Goal: Task Accomplishment & Management: Manage account settings

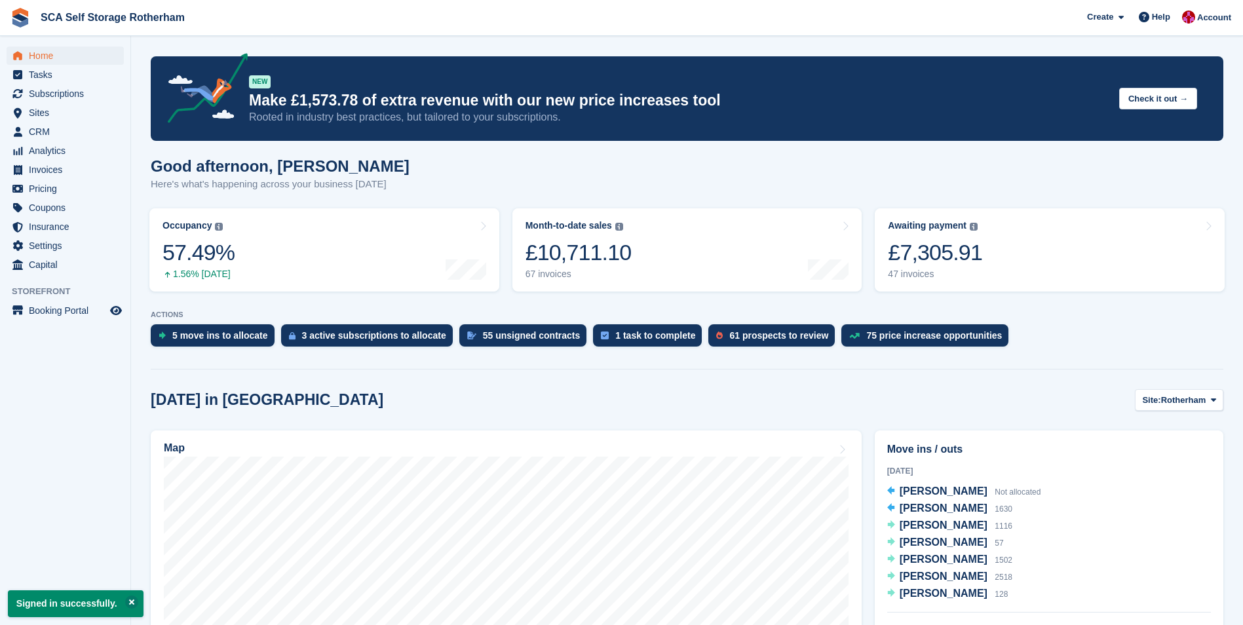
scroll to position [66, 0]
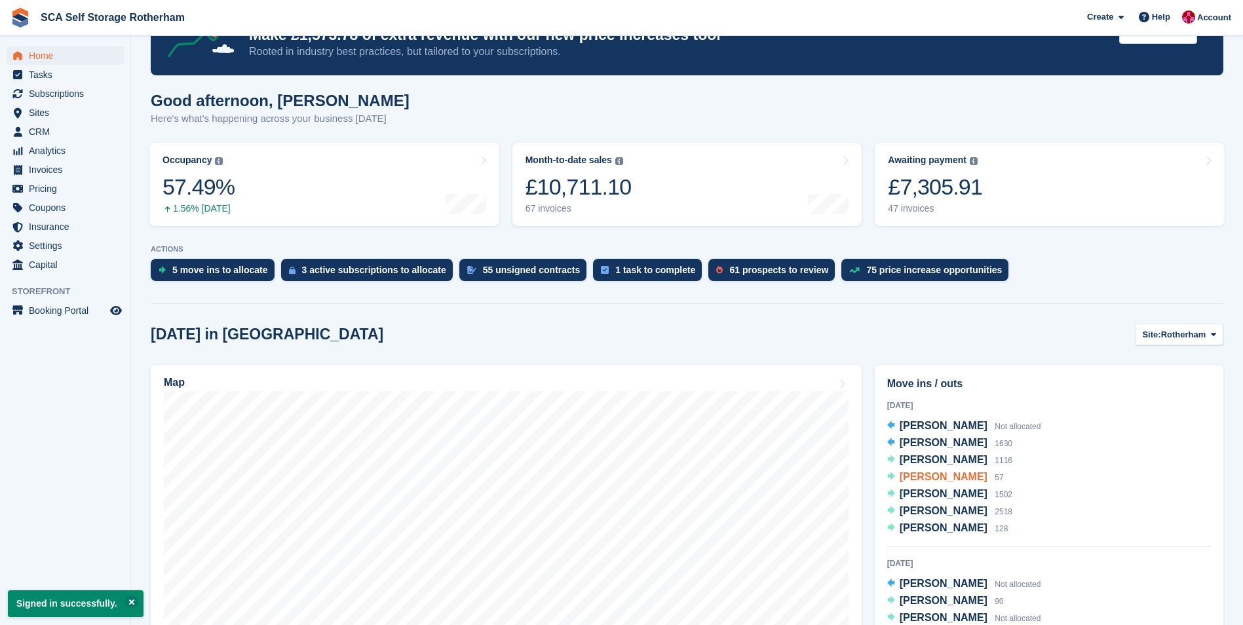
click at [923, 478] on span "[PERSON_NAME]" at bounding box center [943, 476] width 88 height 11
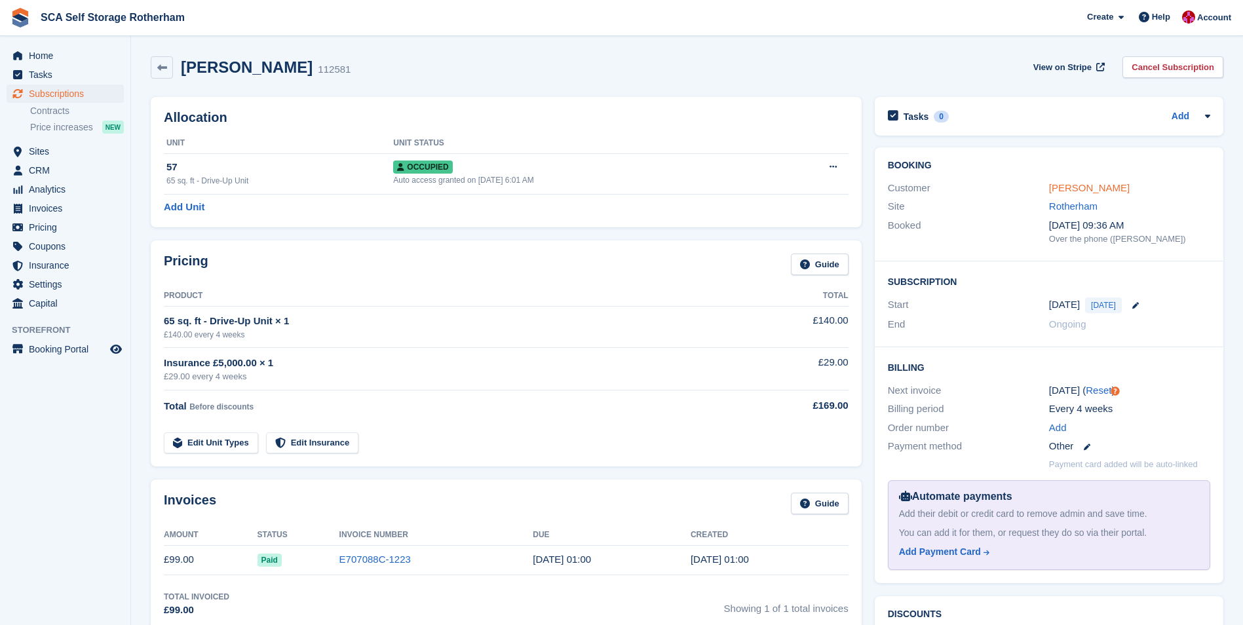
click at [1074, 189] on link "[PERSON_NAME]" at bounding box center [1089, 187] width 81 height 11
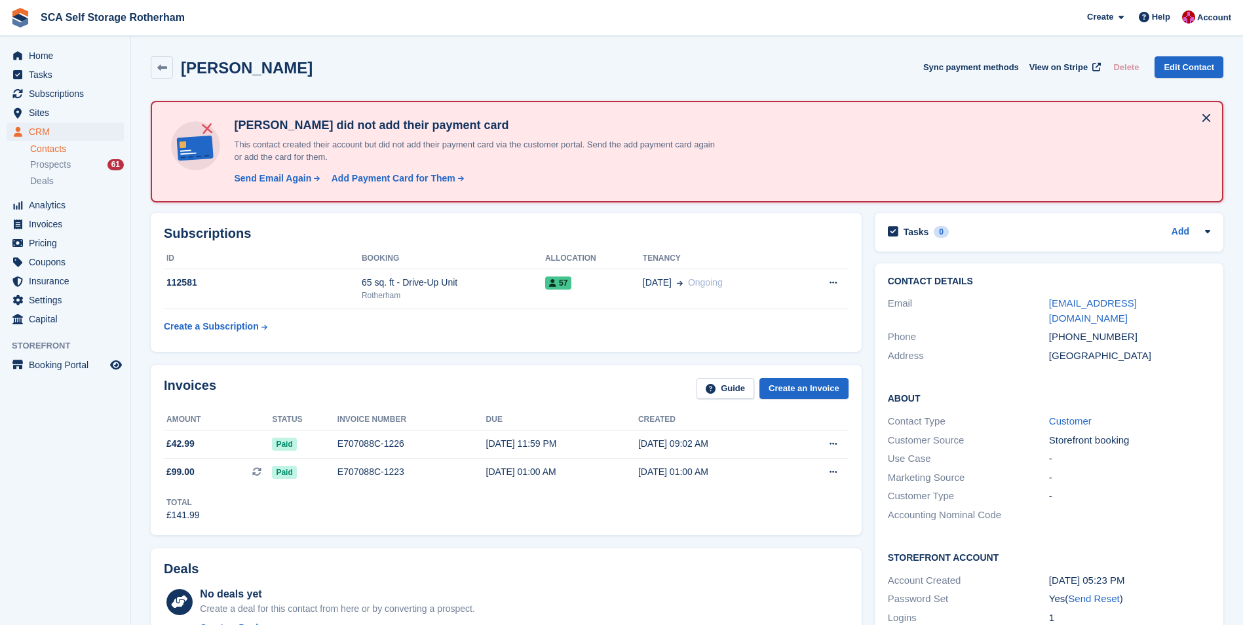
click at [343, 33] on span "SCA Self Storage Rotherham Create Subscription Invoice Contact Deal Discount Pa…" at bounding box center [621, 17] width 1243 height 35
click at [77, 54] on span "Home" at bounding box center [68, 56] width 79 height 18
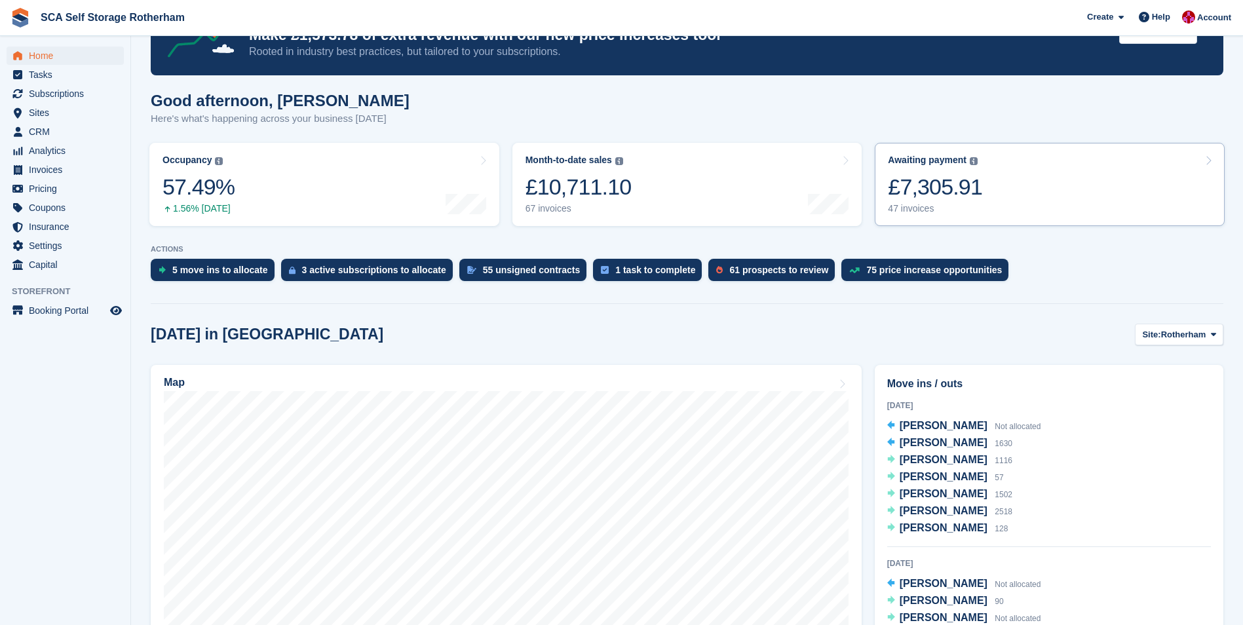
scroll to position [131, 0]
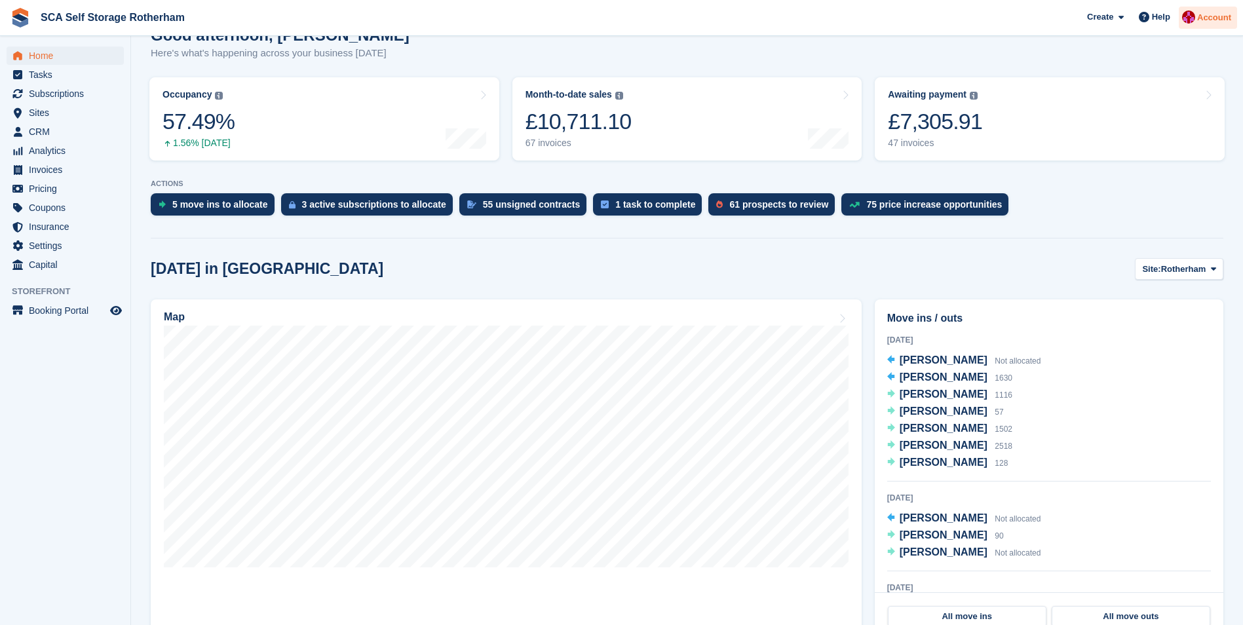
click at [1212, 11] on span "Account" at bounding box center [1214, 17] width 34 height 13
click at [1114, 132] on div "Logout" at bounding box center [1110, 130] width 31 height 14
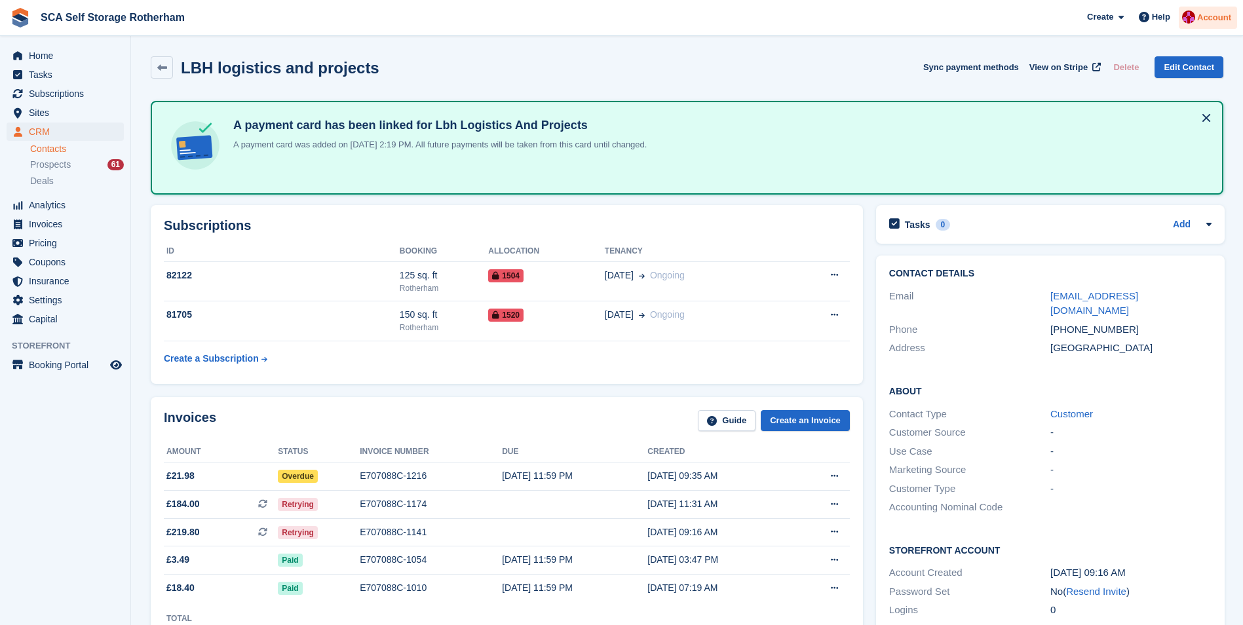
click at [1208, 14] on span "Account" at bounding box center [1214, 17] width 34 height 13
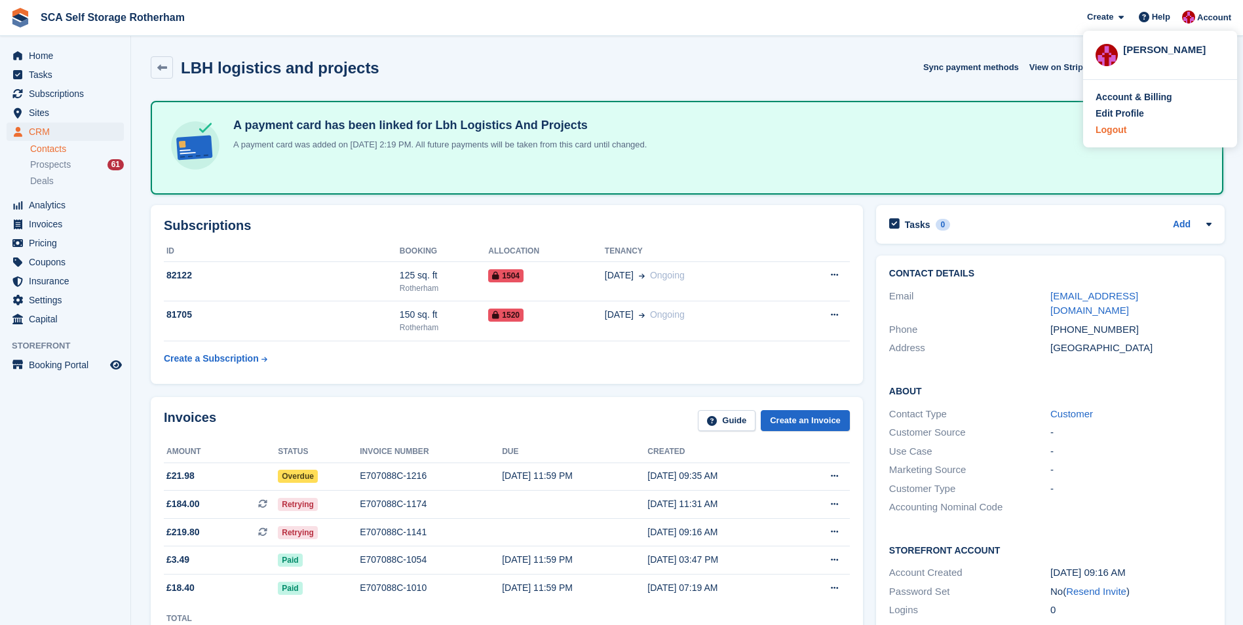
click at [1117, 130] on div "Logout" at bounding box center [1110, 130] width 31 height 14
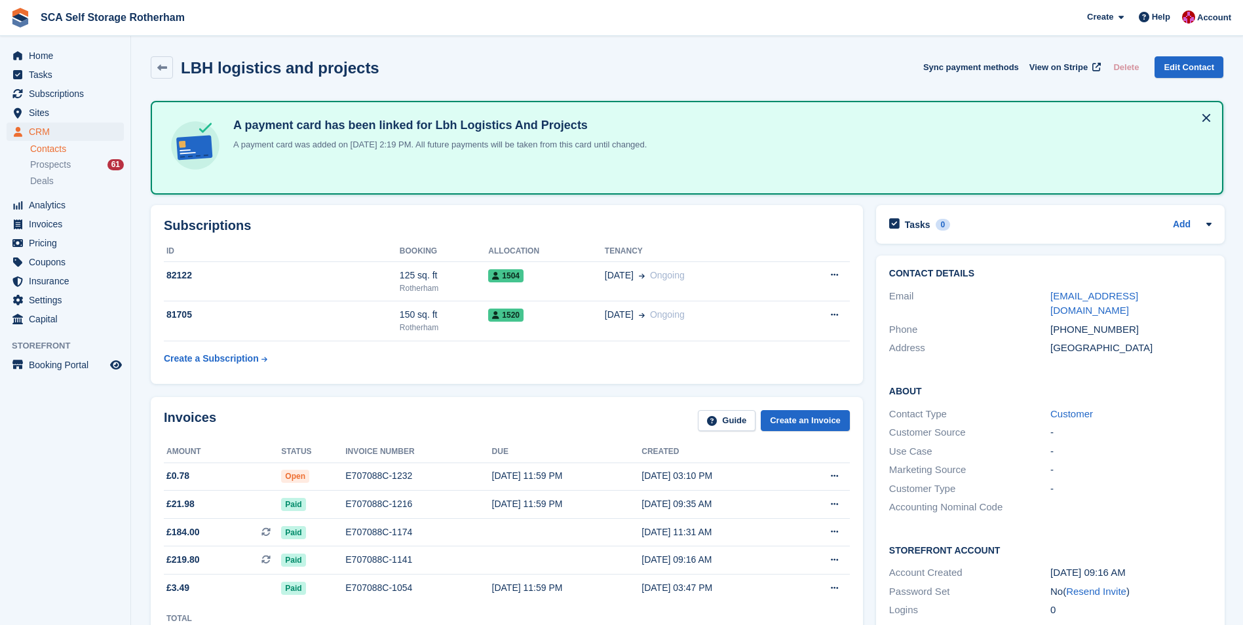
click at [45, 44] on div "Home Tasks Subscriptions Subscriptions Subscriptions Contracts Price increases …" at bounding box center [65, 185] width 130 height 288
click at [43, 50] on span "Home" at bounding box center [68, 56] width 79 height 18
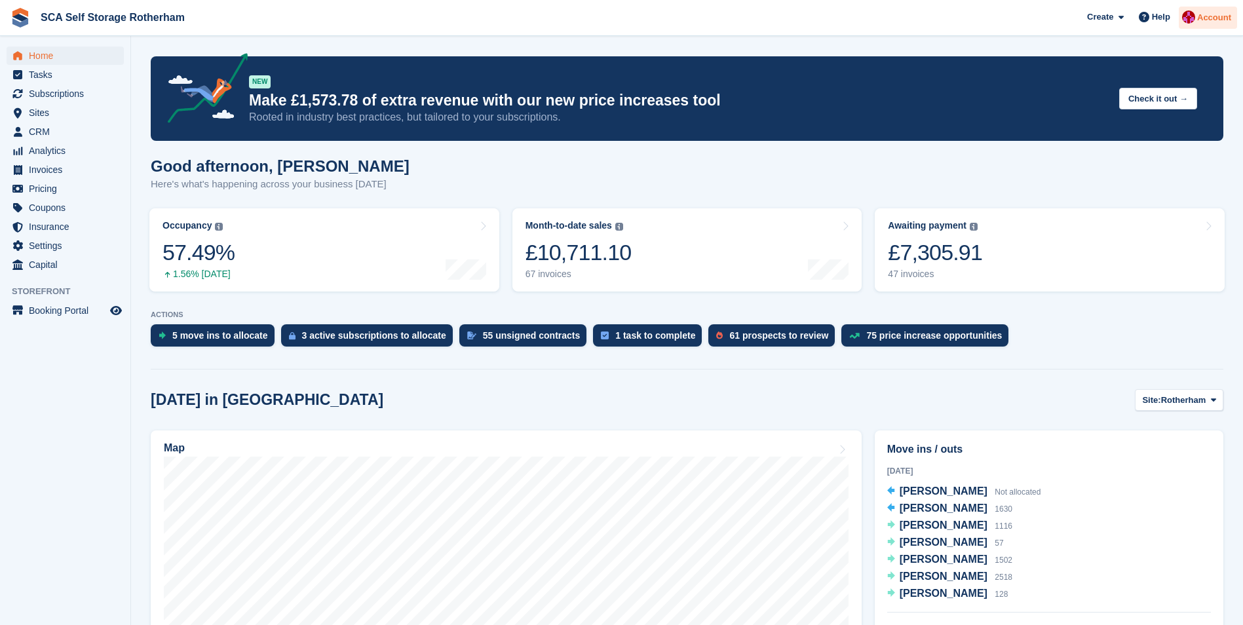
click at [1224, 18] on span "Account" at bounding box center [1214, 17] width 34 height 13
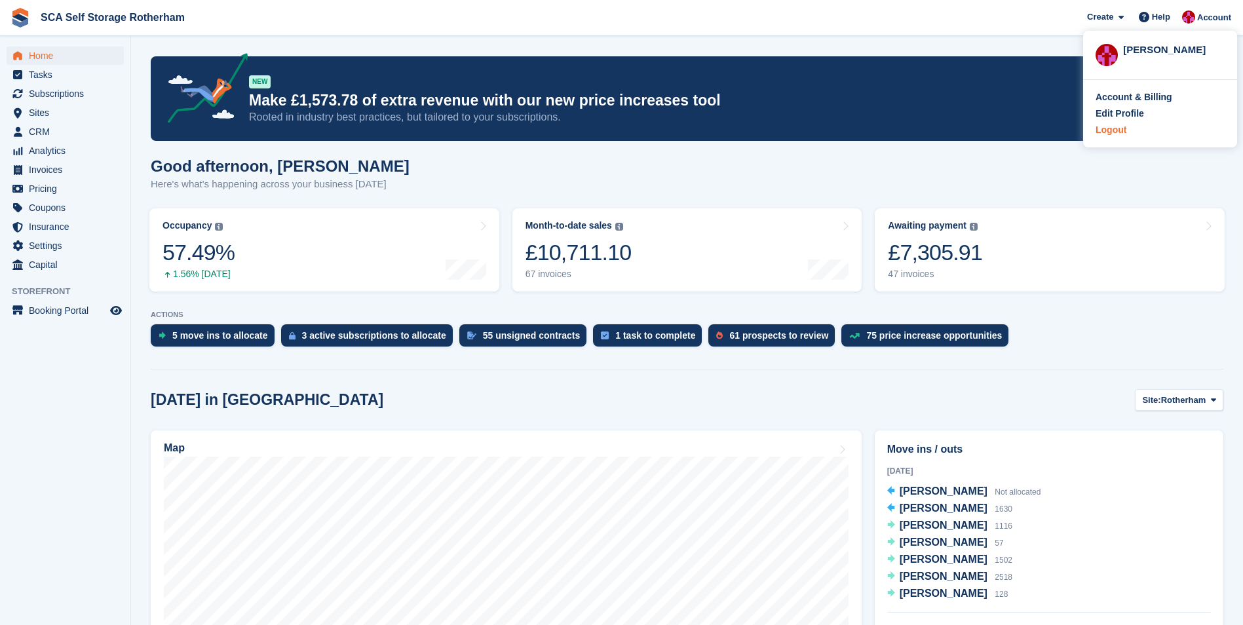
click at [1118, 132] on div "Logout" at bounding box center [1110, 130] width 31 height 14
